Goal: Transaction & Acquisition: Obtain resource

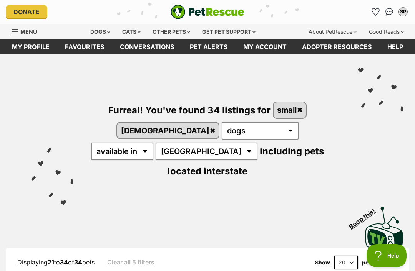
click at [386, 14] on img "Conversations" at bounding box center [389, 12] width 8 height 8
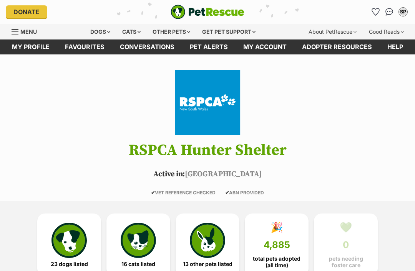
click at [73, 241] on img at bounding box center [68, 240] width 35 height 35
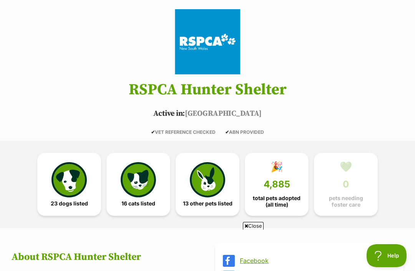
scroll to position [60, 0]
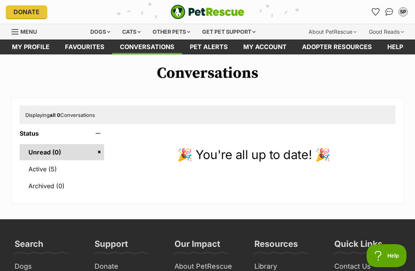
click at [36, 170] on link "Active (5)" at bounding box center [62, 169] width 84 height 16
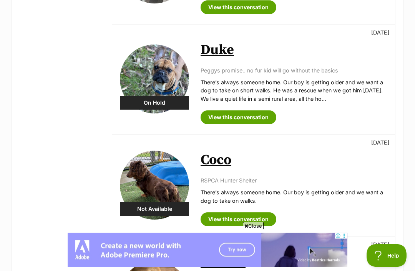
scroll to position [328, 0]
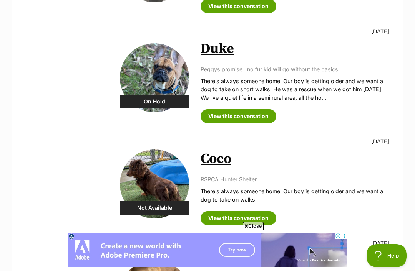
click at [218, 157] on link "Coco" at bounding box center [215, 159] width 31 height 17
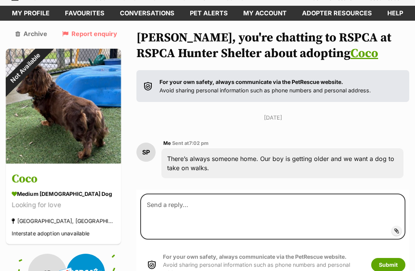
scroll to position [28, 0]
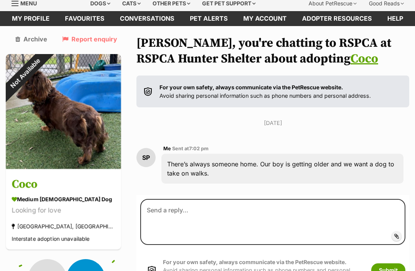
click at [45, 93] on div "Not Available" at bounding box center [25, 73] width 39 height 39
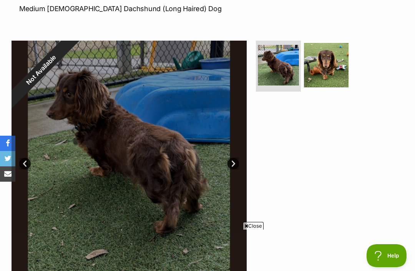
click at [321, 71] on img at bounding box center [326, 65] width 45 height 45
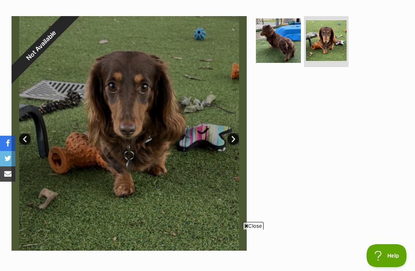
click at [286, 42] on img at bounding box center [278, 40] width 45 height 45
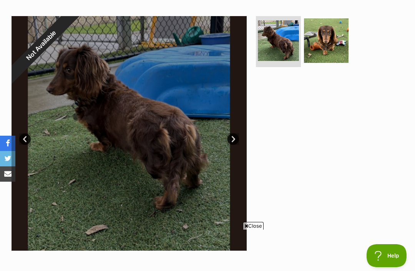
click at [331, 46] on img at bounding box center [326, 40] width 45 height 45
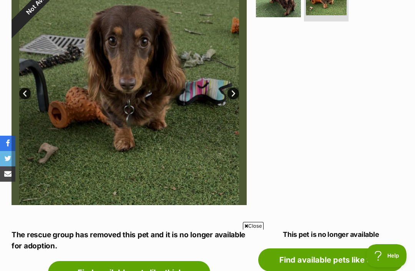
scroll to position [77, 0]
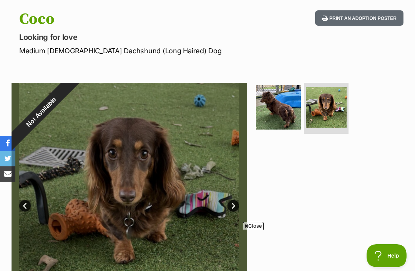
click at [276, 116] on img at bounding box center [278, 107] width 45 height 45
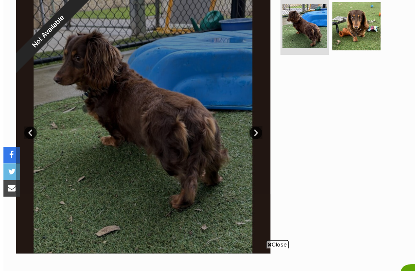
scroll to position [162, 0]
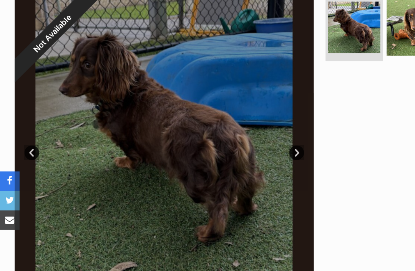
click at [313, 33] on img at bounding box center [326, 22] width 45 height 45
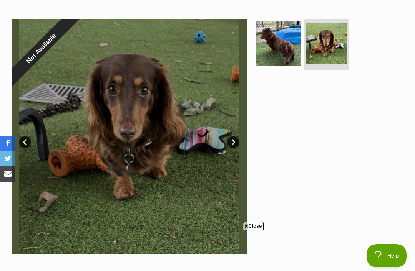
scroll to position [140, 0]
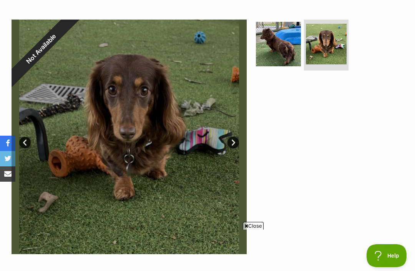
click at [276, 48] on img at bounding box center [278, 44] width 45 height 45
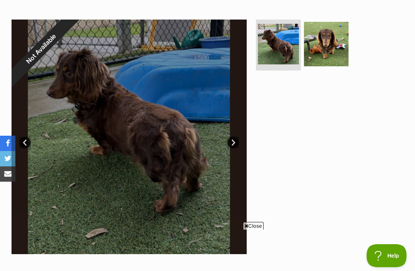
click at [329, 51] on img at bounding box center [326, 44] width 45 height 45
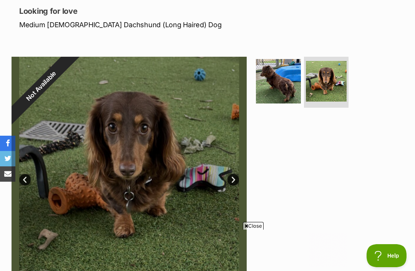
scroll to position [0, 0]
click at [288, 84] on img at bounding box center [278, 81] width 45 height 45
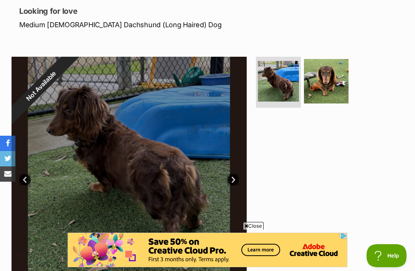
click at [293, 2] on div "Coco Looking for love Medium Female Dachshund (Long Haired) Dog Print an adopti…" at bounding box center [207, 7] width 415 height 46
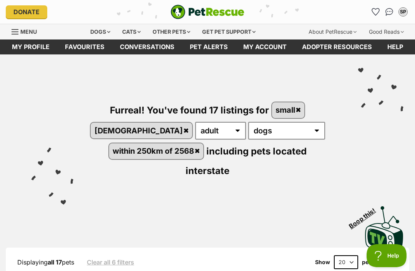
click at [385, 13] on img "Conversations" at bounding box center [389, 12] width 8 height 8
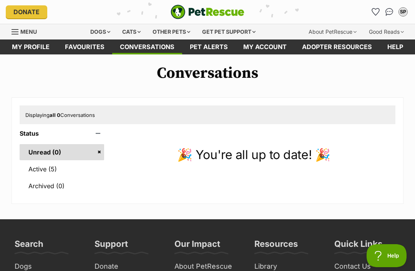
click at [36, 171] on link "Active (5)" at bounding box center [62, 169] width 84 height 16
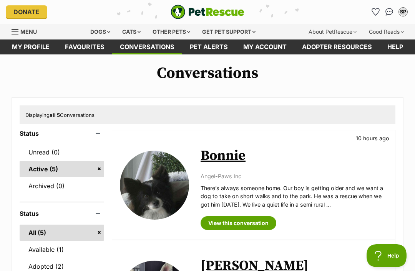
click at [228, 158] on link "Bonnie" at bounding box center [222, 155] width 45 height 17
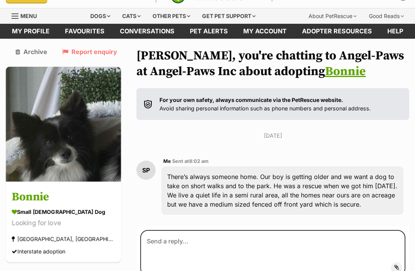
scroll to position [65, 0]
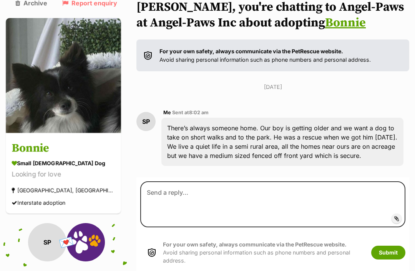
click at [61, 94] on img at bounding box center [63, 75] width 115 height 115
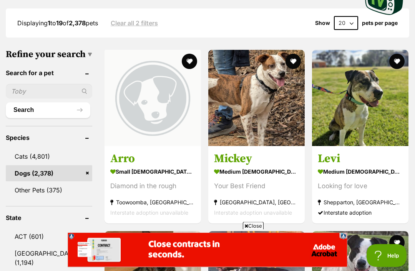
scroll to position [241, 0]
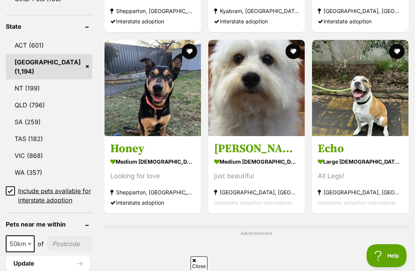
click at [8, 187] on input "Include pets available for interstate adoption" at bounding box center [10, 191] width 9 height 9
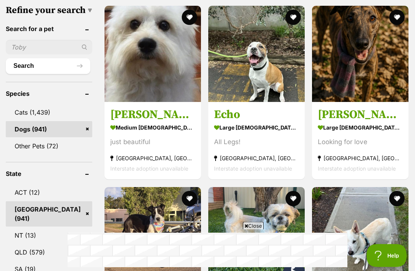
scroll to position [224, 0]
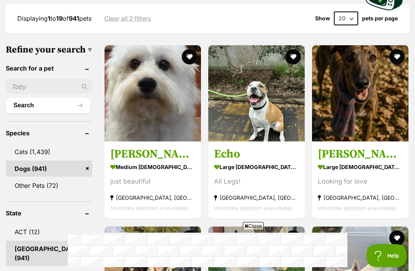
click at [152, 107] on img at bounding box center [152, 93] width 96 height 96
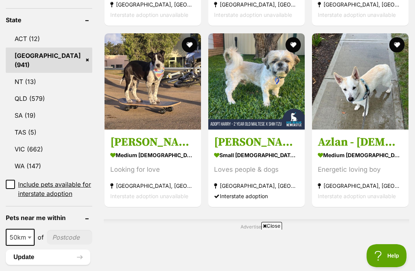
scroll to position [417, 0]
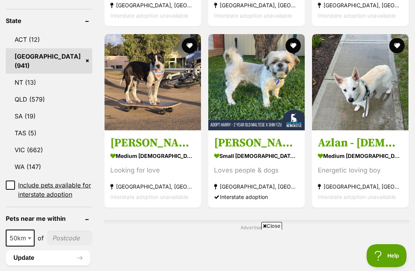
click at [346, 140] on h3 "Azlan - 5 Month Old Border Collie X Shepherd" at bounding box center [360, 143] width 85 height 15
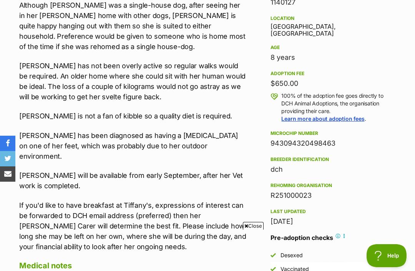
scroll to position [487, 0]
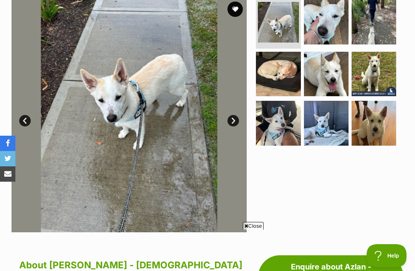
scroll to position [225, 0]
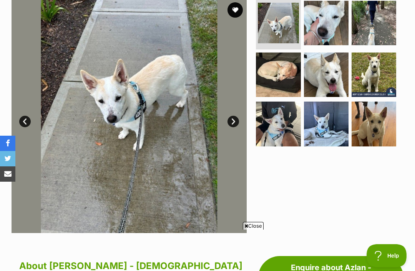
click at [370, 53] on img at bounding box center [373, 75] width 45 height 45
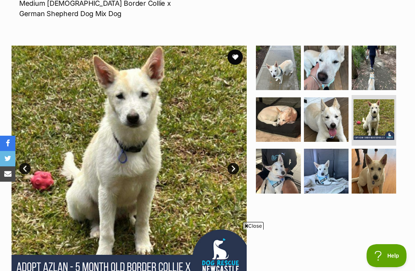
scroll to position [179, 0]
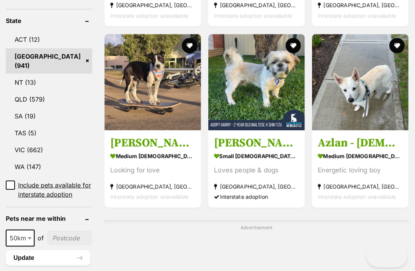
scroll to position [417, 0]
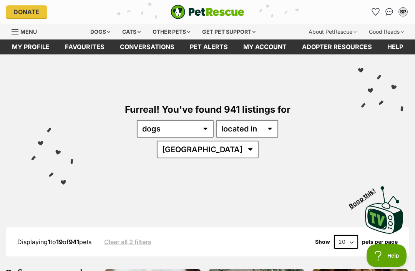
click at [375, 8] on icon "Favourites" at bounding box center [375, 11] width 7 height 7
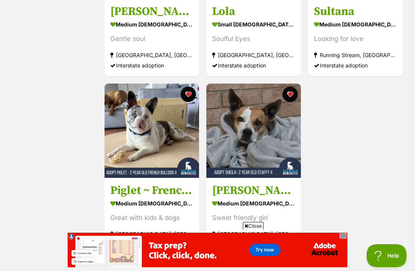
scroll to position [432, 0]
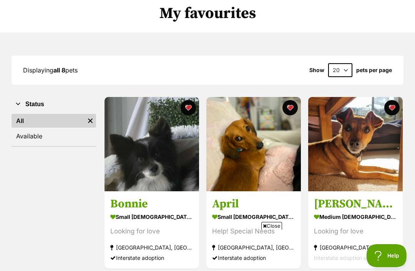
scroll to position [0, 0]
